Goal: Information Seeking & Learning: Learn about a topic

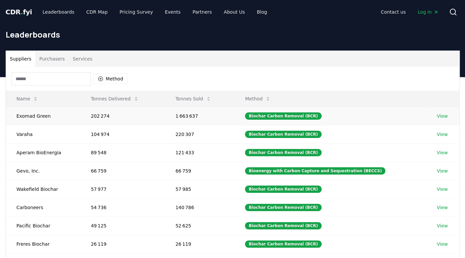
drag, startPoint x: 18, startPoint y: 115, endPoint x: 140, endPoint y: 113, distance: 122.5
click at [140, 113] on tr "Exomad Green 202 274 1 663 637 Biochar Carbon Removal (BCR) View" at bounding box center [232, 116] width 453 height 18
click at [442, 115] on link "View" at bounding box center [442, 116] width 11 height 7
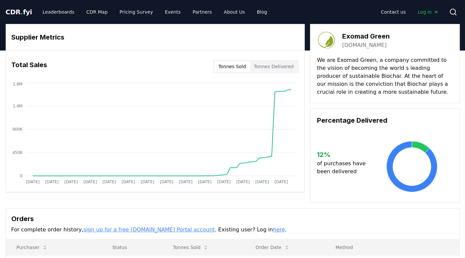
click at [235, 68] on button "Tonnes Sold" at bounding box center [232, 66] width 36 height 11
click at [286, 64] on button "Tonnes Delivered" at bounding box center [274, 66] width 48 height 11
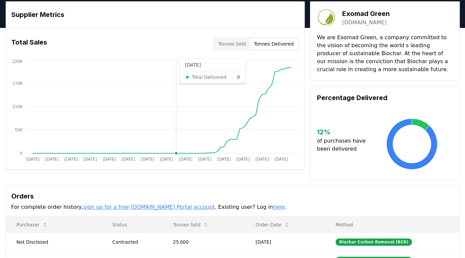
scroll to position [33, 0]
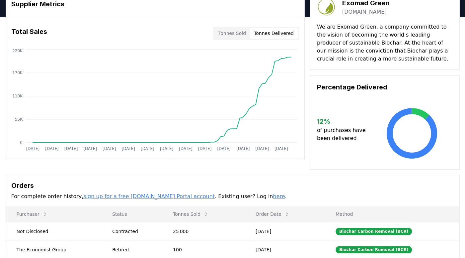
click at [231, 35] on button "Tonnes Sold" at bounding box center [232, 33] width 36 height 11
click at [270, 33] on button "Tonnes Delivered" at bounding box center [274, 33] width 48 height 11
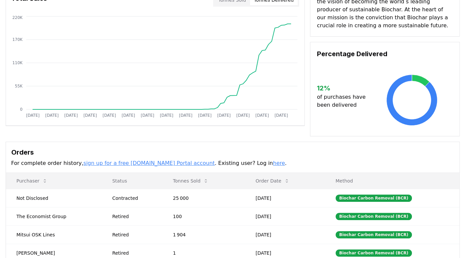
scroll to position [0, 0]
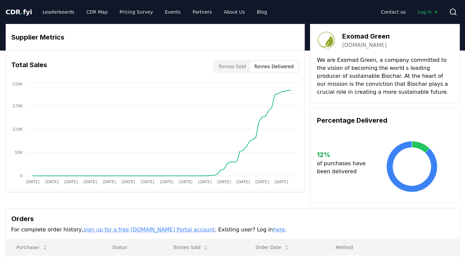
click at [228, 64] on button "Tonnes Sold" at bounding box center [232, 66] width 36 height 11
click at [286, 68] on button "Tonnes Delivered" at bounding box center [274, 66] width 48 height 11
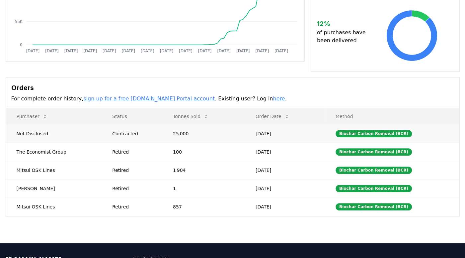
scroll to position [133, 0]
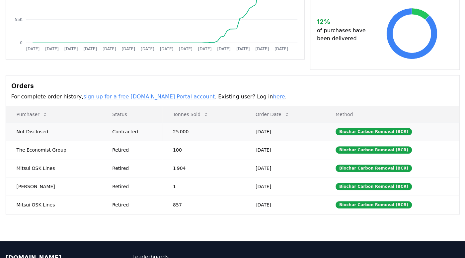
click at [15, 130] on td "Not Disclosed" at bounding box center [54, 131] width 96 height 18
drag, startPoint x: 17, startPoint y: 130, endPoint x: 59, endPoint y: 130, distance: 42.1
click at [59, 130] on td "Not Disclosed" at bounding box center [54, 131] width 96 height 18
click at [29, 146] on td "The Economist Group" at bounding box center [54, 149] width 96 height 18
drag, startPoint x: 17, startPoint y: 148, endPoint x: 61, endPoint y: 148, distance: 43.8
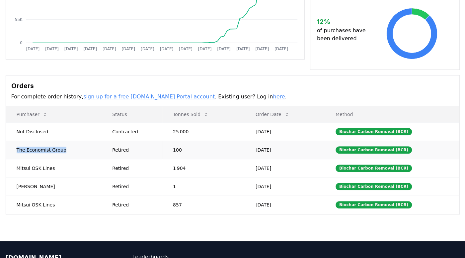
click at [61, 148] on td "The Economist Group" at bounding box center [54, 149] width 96 height 18
drag, startPoint x: 61, startPoint y: 148, endPoint x: 54, endPoint y: 167, distance: 19.8
click at [54, 167] on td "Mitsui OSK Lines" at bounding box center [54, 168] width 96 height 18
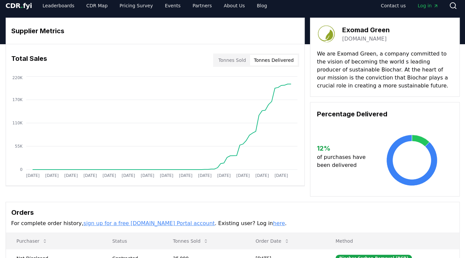
scroll to position [0, 0]
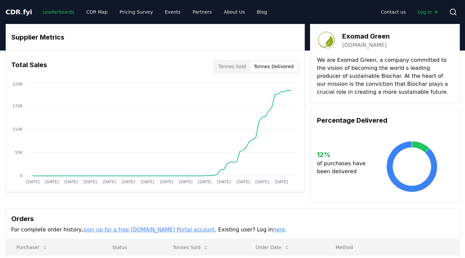
click at [46, 12] on link "Leaderboards" at bounding box center [58, 12] width 42 height 12
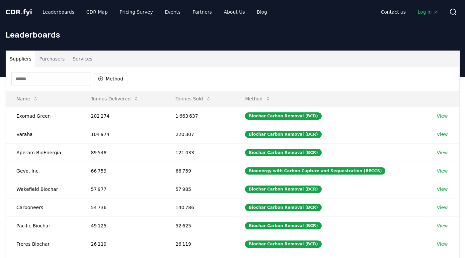
click at [53, 56] on button "Purchasers" at bounding box center [52, 59] width 34 height 16
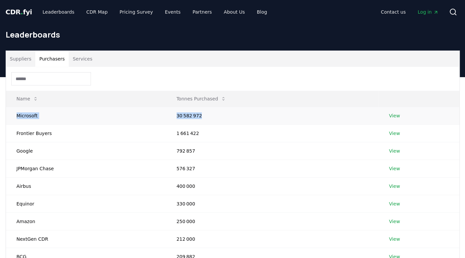
drag, startPoint x: 17, startPoint y: 115, endPoint x: 211, endPoint y: 115, distance: 193.8
click at [211, 115] on tr "Microsoft 30 582 972 View" at bounding box center [232, 116] width 453 height 18
drag, startPoint x: 211, startPoint y: 115, endPoint x: 180, endPoint y: 119, distance: 31.2
click at [180, 119] on td "30 582 972" at bounding box center [272, 116] width 212 height 18
click at [26, 120] on td "Microsoft" at bounding box center [86, 116] width 160 height 18
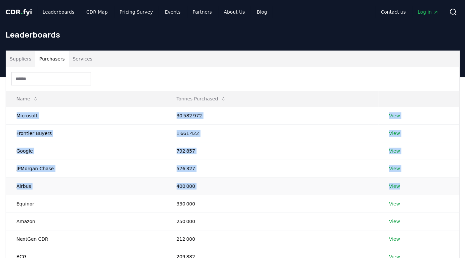
drag, startPoint x: 18, startPoint y: 115, endPoint x: 435, endPoint y: 188, distance: 424.1
click at [435, 188] on tbody "Microsoft 30 582 972 View Frontier Buyers 1 661 422 View Google 792 857 View JP…" at bounding box center [232, 195] width 453 height 176
click at [206, 115] on td "30 582 972" at bounding box center [272, 116] width 212 height 18
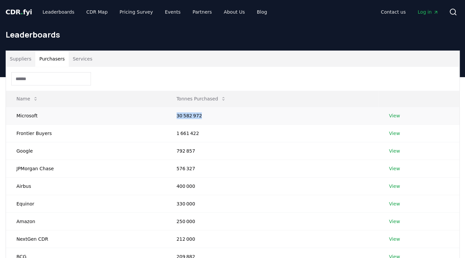
drag, startPoint x: 206, startPoint y: 115, endPoint x: 165, endPoint y: 115, distance: 40.8
click at [166, 115] on td "30 582 972" at bounding box center [272, 116] width 212 height 18
drag, startPoint x: 165, startPoint y: 115, endPoint x: 199, endPoint y: 134, distance: 38.5
click at [199, 134] on td "1 661 422" at bounding box center [272, 133] width 212 height 18
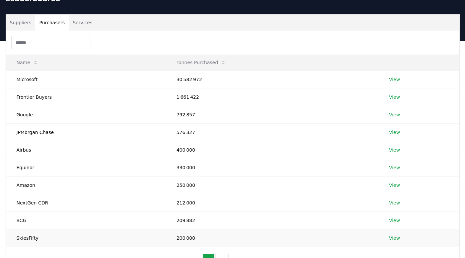
scroll to position [33, 0]
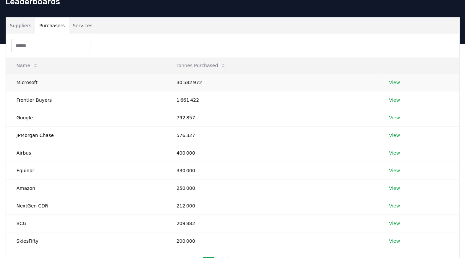
click at [394, 81] on link "View" at bounding box center [394, 82] width 11 height 7
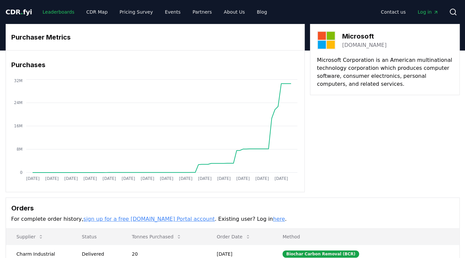
click at [47, 12] on link "Leaderboards" at bounding box center [58, 12] width 42 height 12
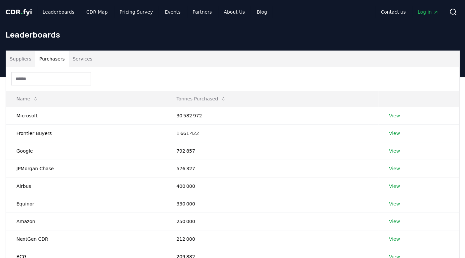
click at [53, 57] on button "Purchasers" at bounding box center [52, 59] width 34 height 16
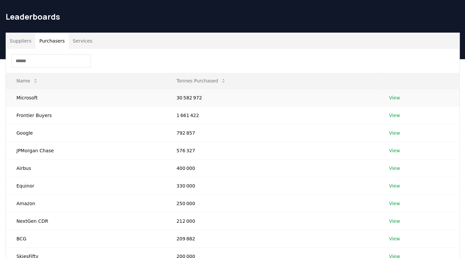
scroll to position [33, 0]
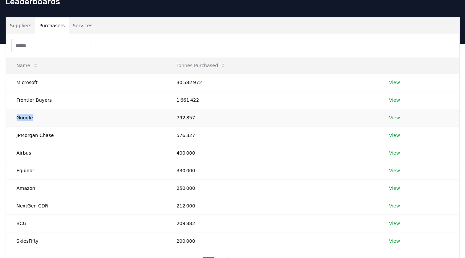
drag, startPoint x: 18, startPoint y: 116, endPoint x: 66, endPoint y: 118, distance: 48.5
click at [66, 118] on td "Google" at bounding box center [86, 118] width 160 height 18
drag, startPoint x: 18, startPoint y: 153, endPoint x: 34, endPoint y: 154, distance: 16.3
click at [34, 154] on td "Airbus" at bounding box center [86, 153] width 160 height 18
drag, startPoint x: 34, startPoint y: 154, endPoint x: 113, endPoint y: 189, distance: 86.1
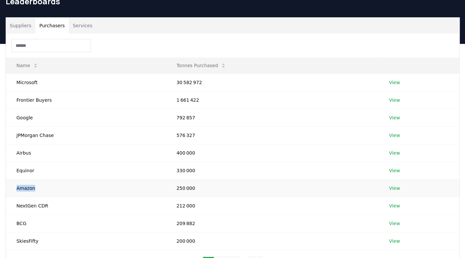
click at [113, 189] on td "Amazon" at bounding box center [86, 188] width 160 height 18
drag, startPoint x: 113, startPoint y: 189, endPoint x: 195, endPoint y: 188, distance: 83.0
click at [195, 188] on td "250 000" at bounding box center [272, 188] width 212 height 18
click at [25, 100] on td "Frontier Buyers" at bounding box center [86, 100] width 160 height 18
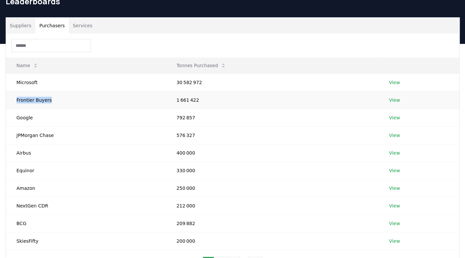
drag, startPoint x: 17, startPoint y: 99, endPoint x: 48, endPoint y: 96, distance: 31.6
click at [48, 96] on td "Frontier Buyers" at bounding box center [86, 100] width 160 height 18
copy td "Frontier Buyers"
